Goal: Check status: Check status

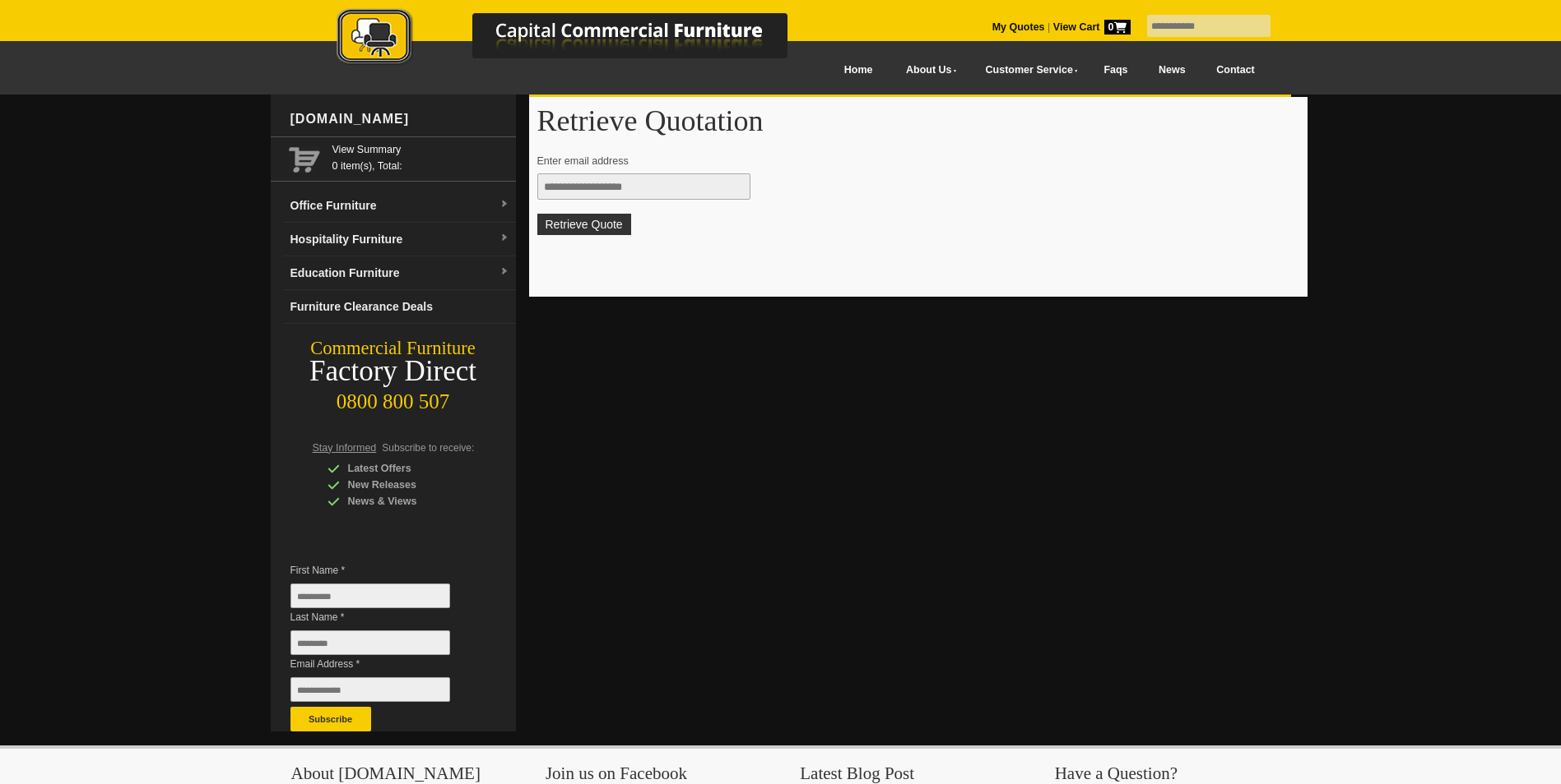
click at [561, 186] on input "text" at bounding box center [644, 186] width 213 height 27
type input "**********"
click at [582, 228] on button "Retrieve Quote" at bounding box center [585, 225] width 94 height 21
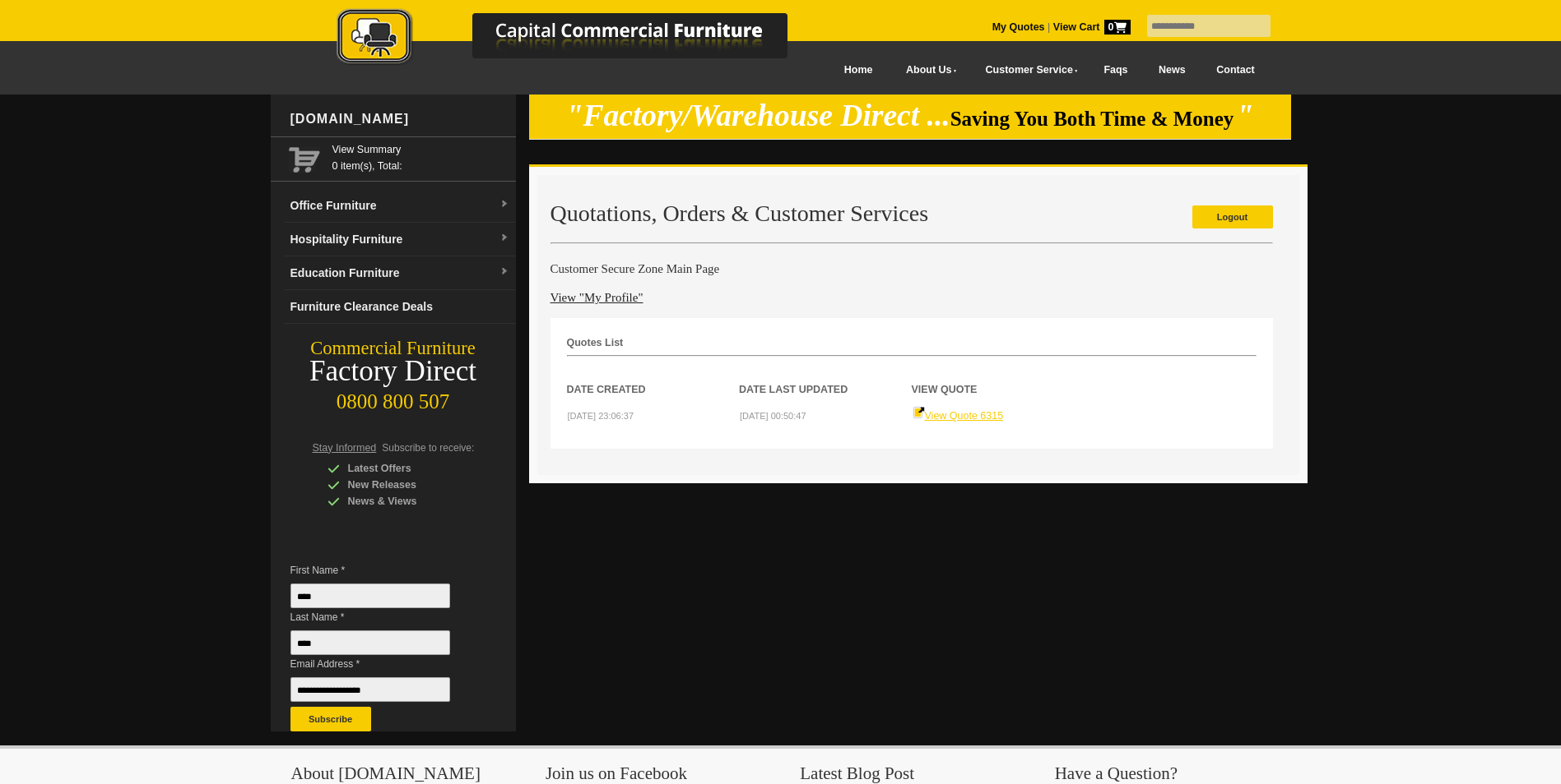
click at [953, 415] on link "View Quote 6315" at bounding box center [958, 416] width 92 height 12
